Goal: Task Accomplishment & Management: Manage account settings

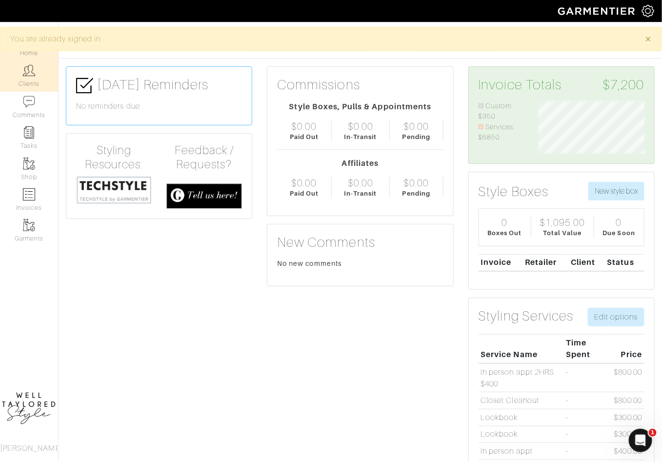
click at [27, 84] on link "Clients" at bounding box center [29, 75] width 58 height 31
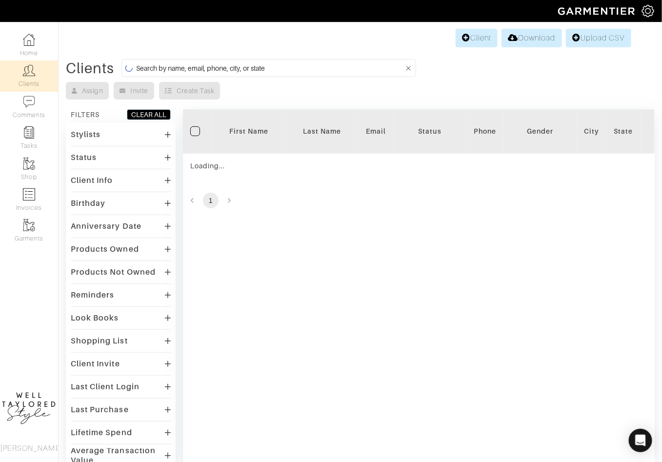
click at [213, 68] on input at bounding box center [270, 68] width 268 height 12
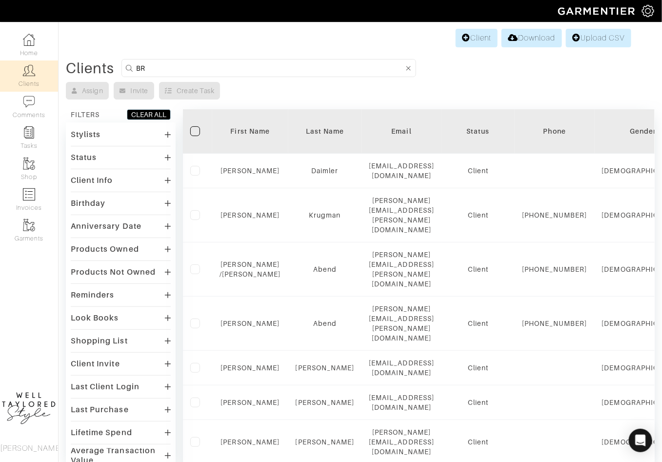
type input "[PERSON_NAME]"
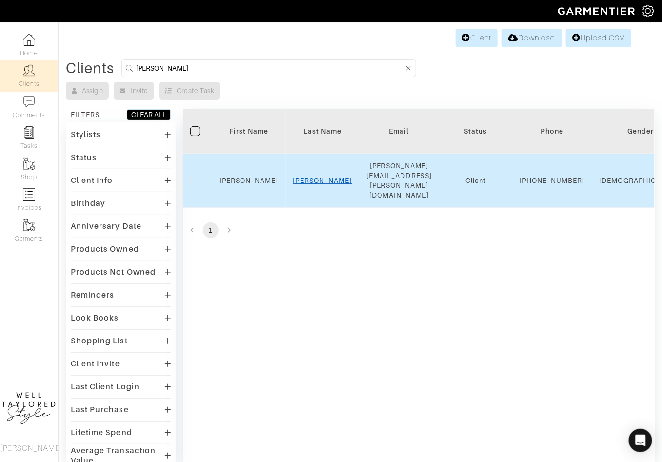
click at [326, 176] on link "Williams" at bounding box center [322, 180] width 59 height 8
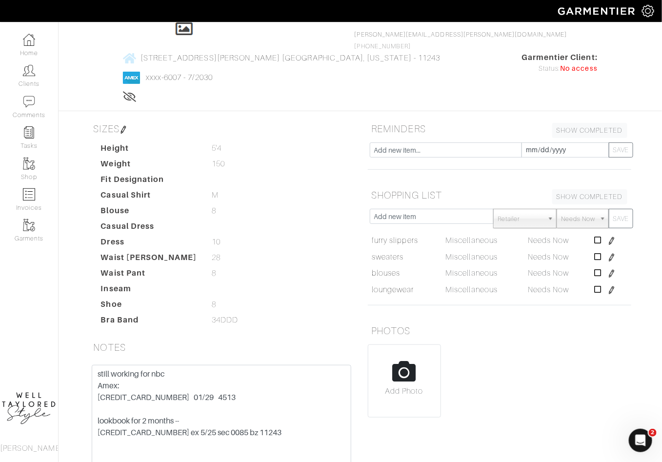
scroll to position [68, 0]
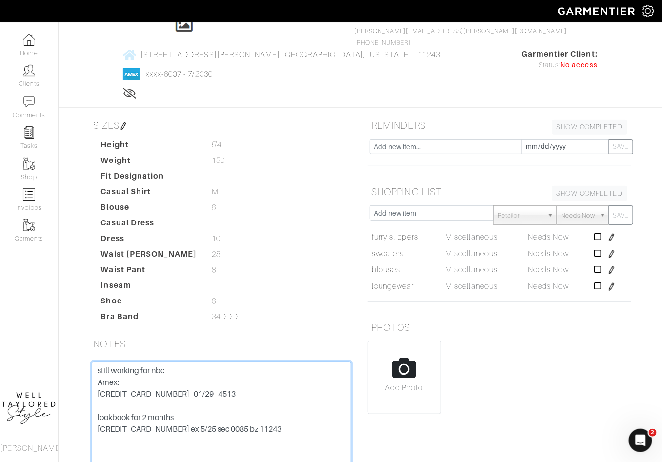
click at [139, 361] on textarea "still working for nbc Amex: [CREDIT_CARD_NUMBER] 01/29 4513 lookbook for 2 mont…" at bounding box center [221, 423] width 259 height 124
click at [208, 361] on textarea "still working for nbc Amex: [CREDIT_CARD_NUMBER] 01/29 4513 lookbook for 2 mont…" at bounding box center [221, 423] width 259 height 124
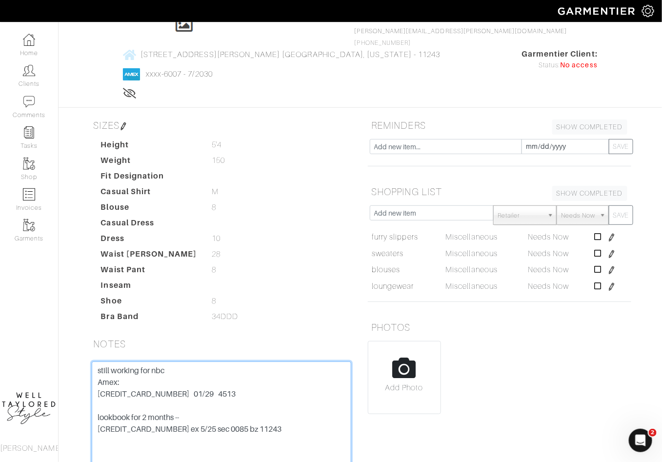
click at [172, 361] on textarea "still working for nbc Amex: [CREDIT_CARD_NUMBER] 01/29 4513 lookbook for 2 mont…" at bounding box center [221, 423] width 259 height 124
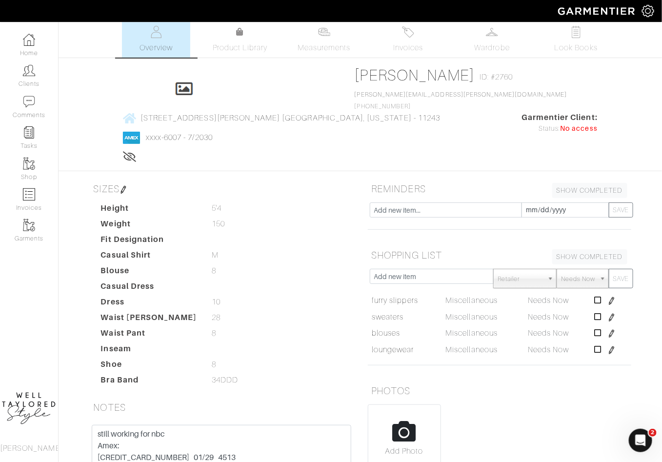
scroll to position [0, 0]
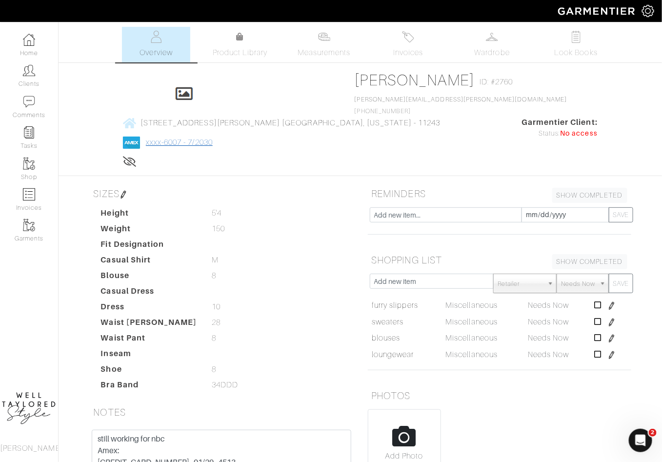
click at [213, 138] on link "xxxx-6007 - 7/2030" at bounding box center [179, 142] width 67 height 9
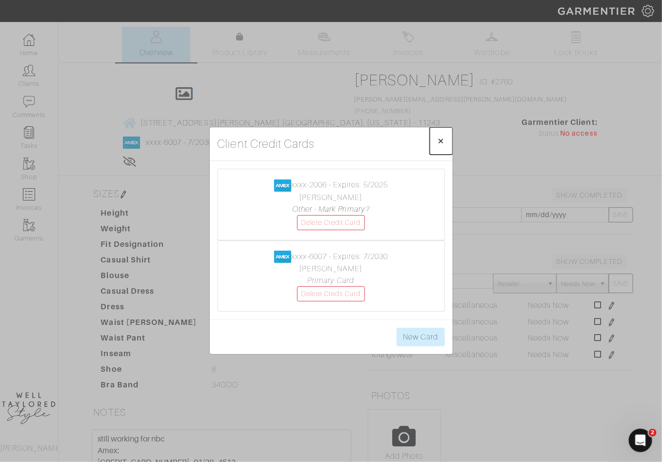
click at [438, 139] on span "×" at bounding box center [440, 140] width 7 height 13
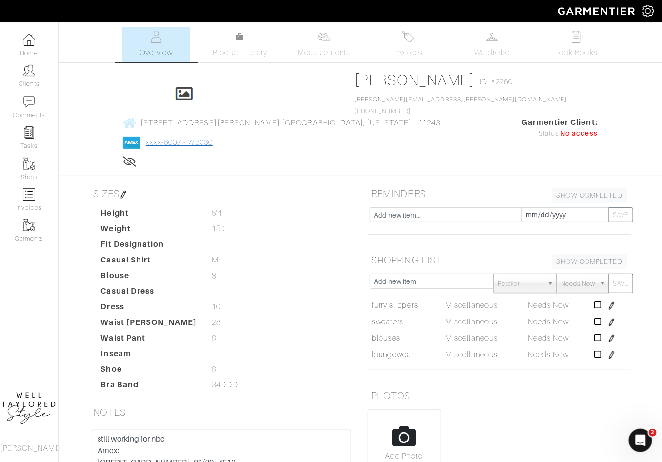
click at [213, 138] on link "xxxx-6007 - 7/2030" at bounding box center [179, 142] width 67 height 9
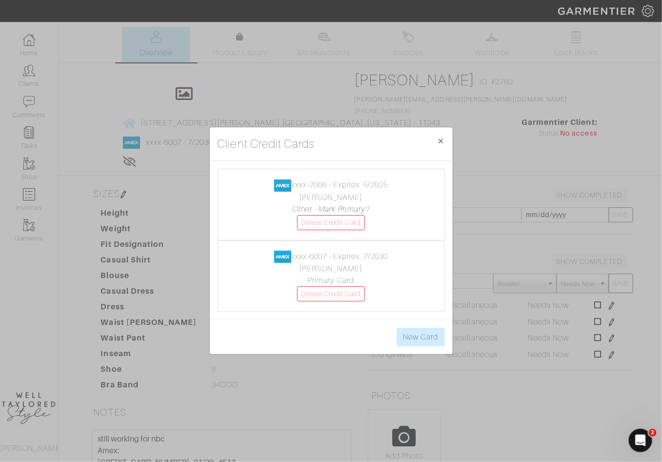
click at [362, 185] on center "xxxx-2006 - Expires: 5/2025 [PERSON_NAME] Other - Mark Primary? Delete Credit C…" at bounding box center [331, 204] width 207 height 51
click at [442, 137] on span "×" at bounding box center [440, 140] width 7 height 13
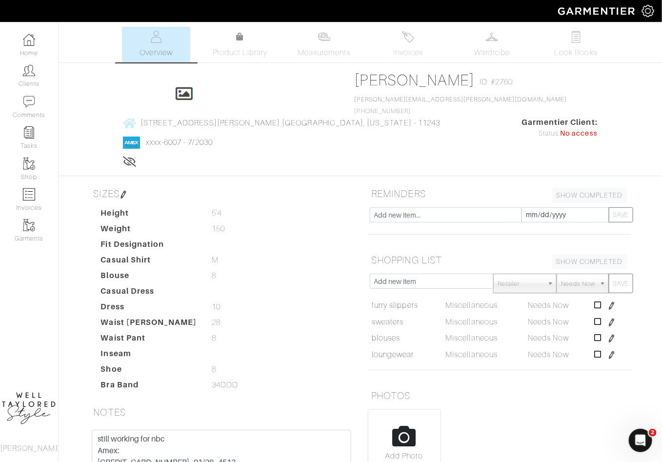
click at [419, 137] on span "xxxx-6007 - 7/2030" at bounding box center [281, 143] width 317 height 12
click at [213, 138] on link "xxxx-6007 - 7/2030" at bounding box center [179, 142] width 67 height 9
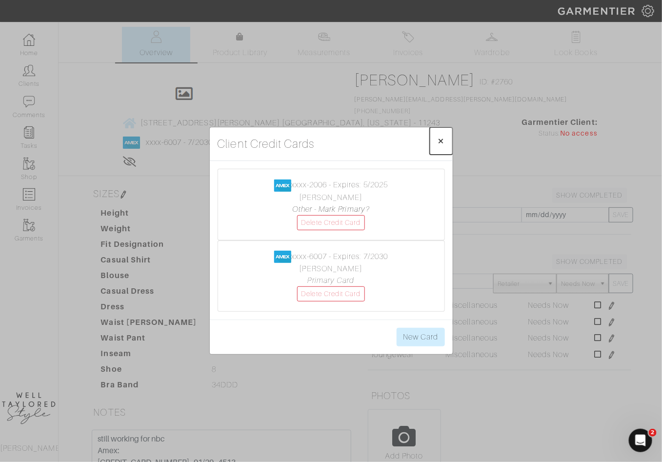
click at [443, 141] on span "×" at bounding box center [440, 140] width 7 height 13
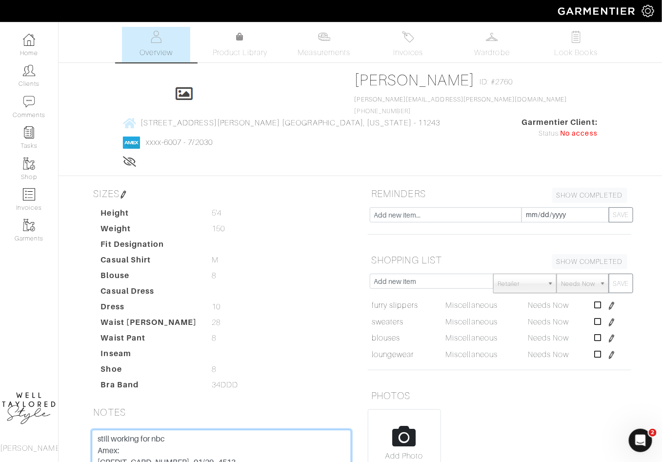
drag, startPoint x: 99, startPoint y: 414, endPoint x: 223, endPoint y: 415, distance: 123.8
type textarea "still working for nbc Amex: [CREDIT_CARD_NUMBER] 07/30 2121 lookbook for 2 mont…"
click at [277, 235] on div "Height 5'4 5'4 Weight 150 150 Fit Designation Casual Shirt M M Blouse 8 8 Casua…" at bounding box center [227, 300] width 267 height 187
